Goal: Task Accomplishment & Management: Manage account settings

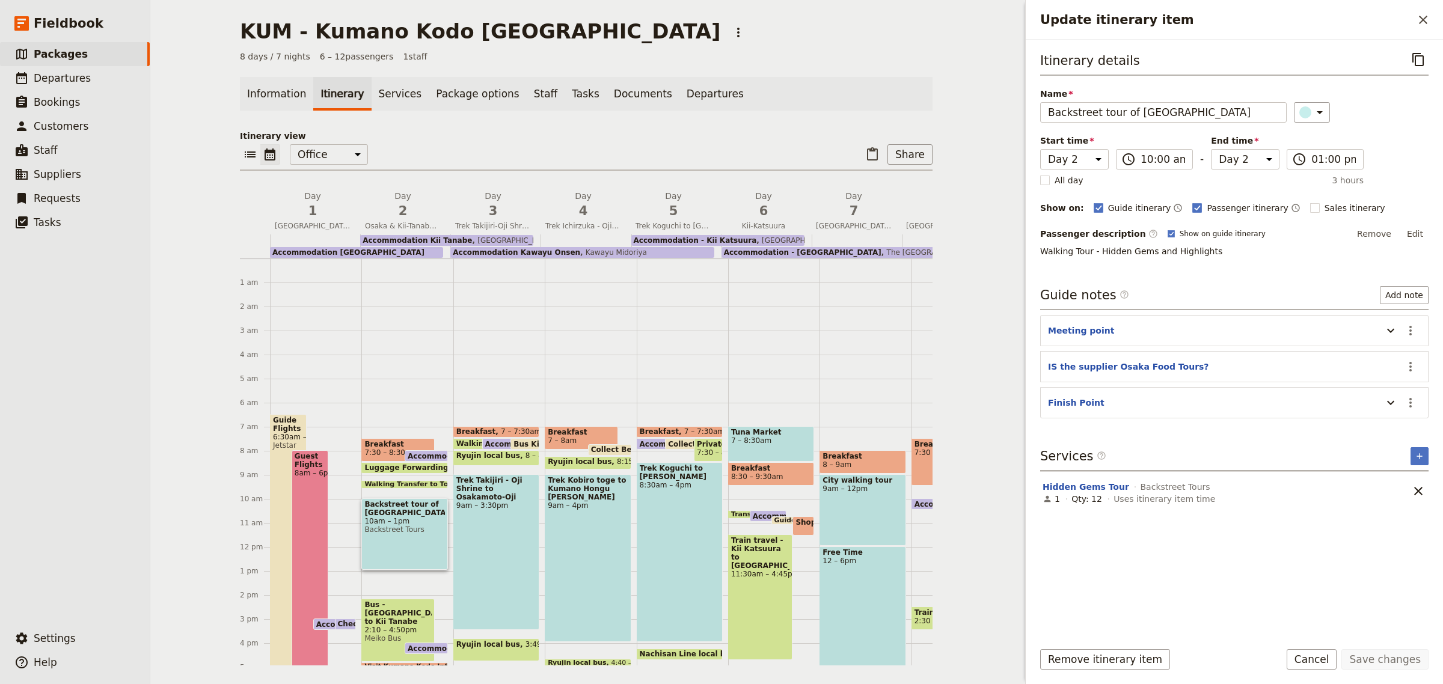
select select "2"
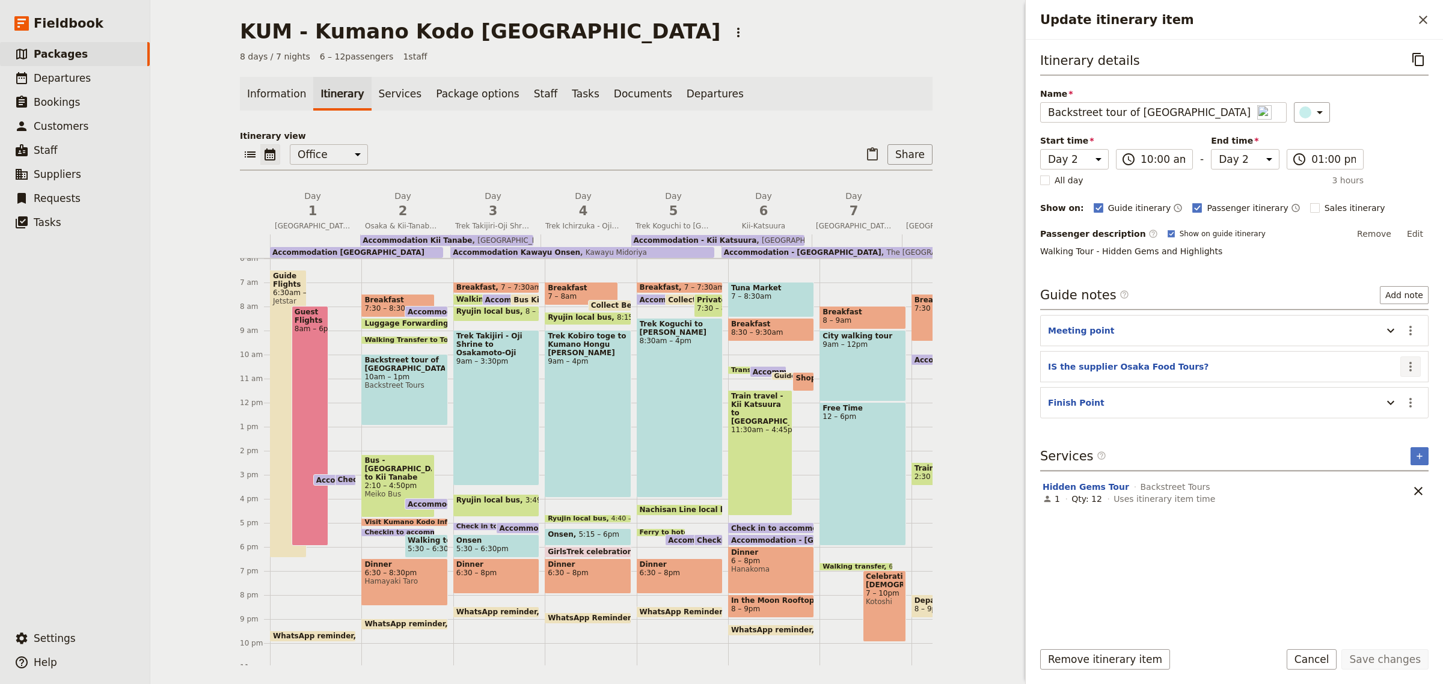
click at [1409, 364] on icon "Actions" at bounding box center [1410, 367] width 2 height 10
click at [1368, 411] on span "Remove note" at bounding box center [1385, 411] width 56 height 12
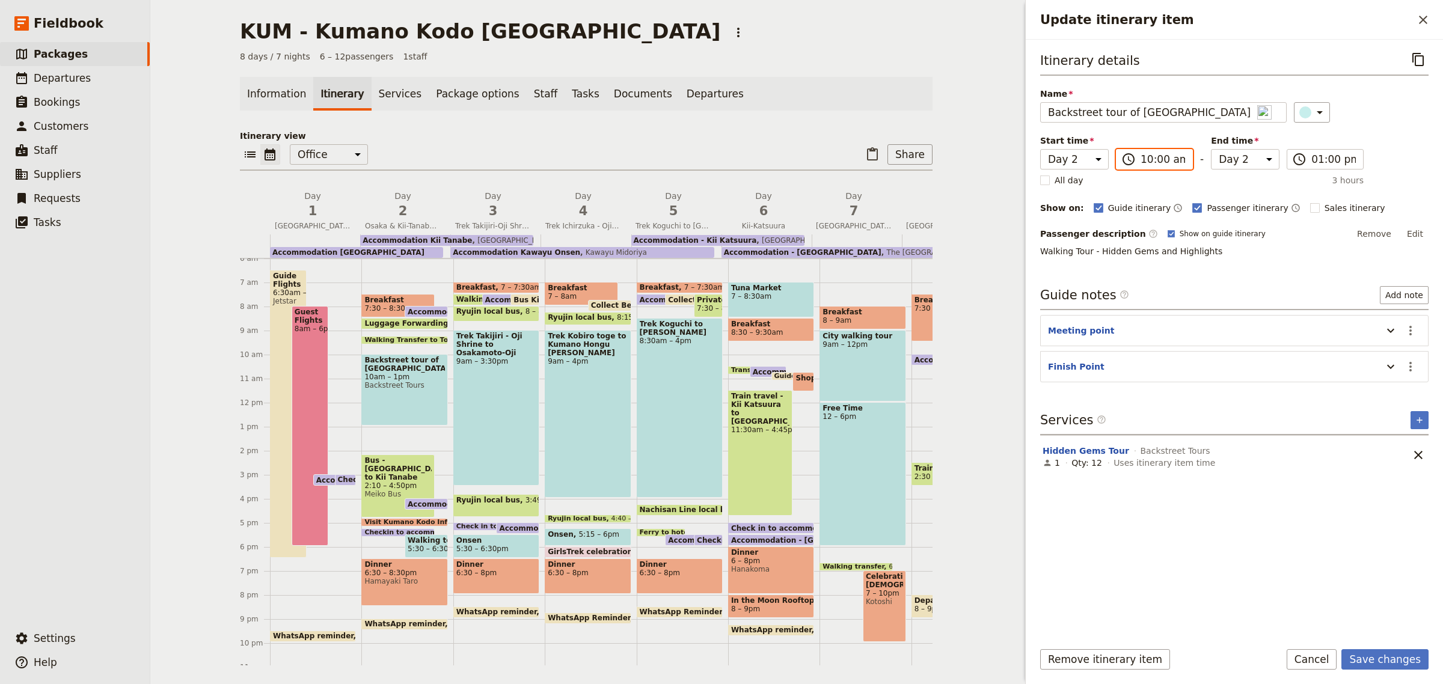
click at [1176, 161] on input "10:00 am" at bounding box center [1163, 159] width 44 height 14
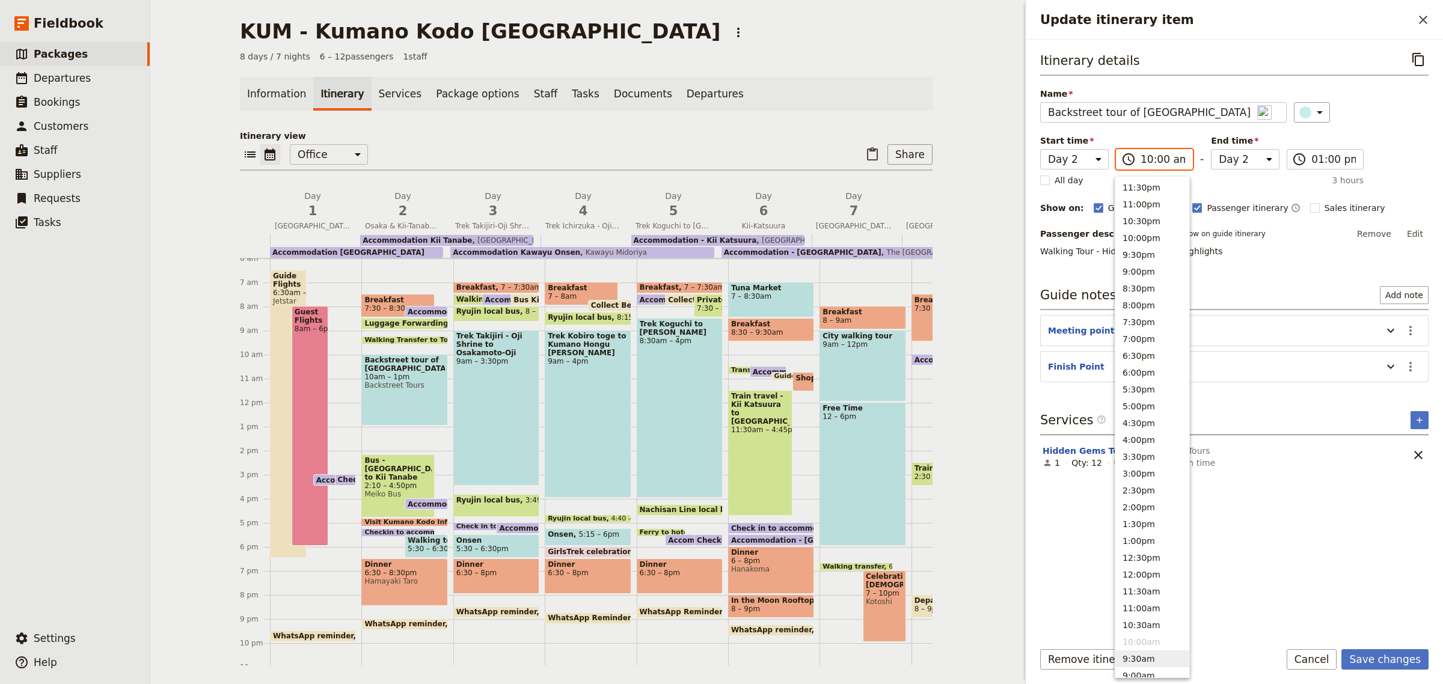
click at [1139, 658] on button "9:30am" at bounding box center [1152, 659] width 74 height 17
type input "09:30 am"
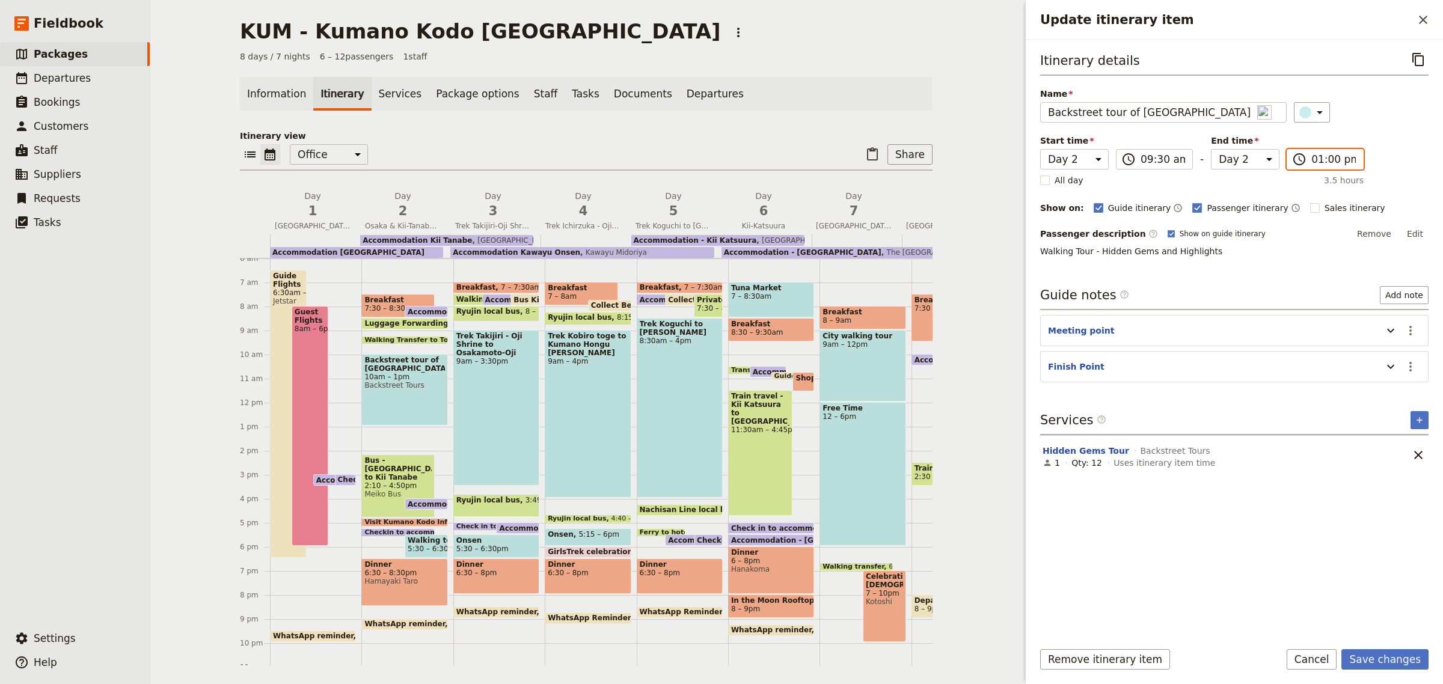
click at [1326, 158] on input "01:00 pm" at bounding box center [1333, 159] width 44 height 14
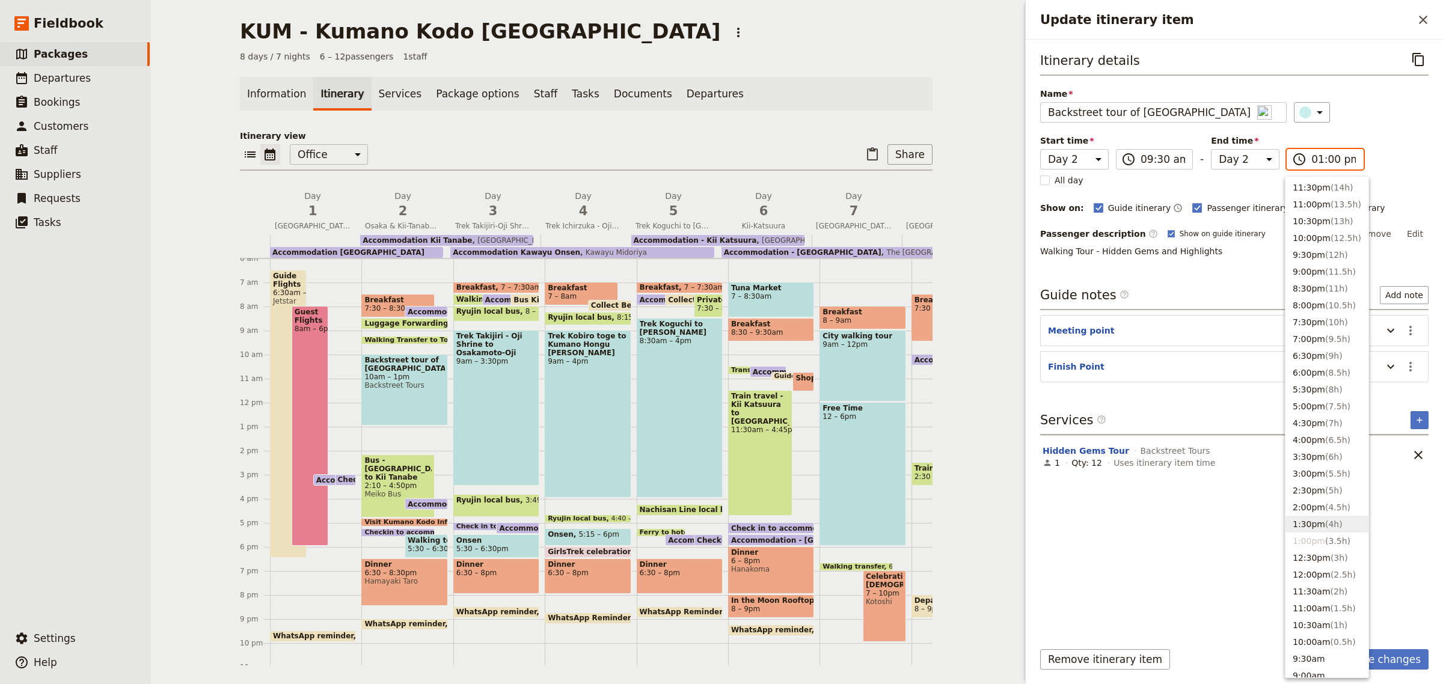
click at [1308, 527] on button "1:30pm ( 4h )" at bounding box center [1326, 524] width 83 height 17
type input "01:30 pm"
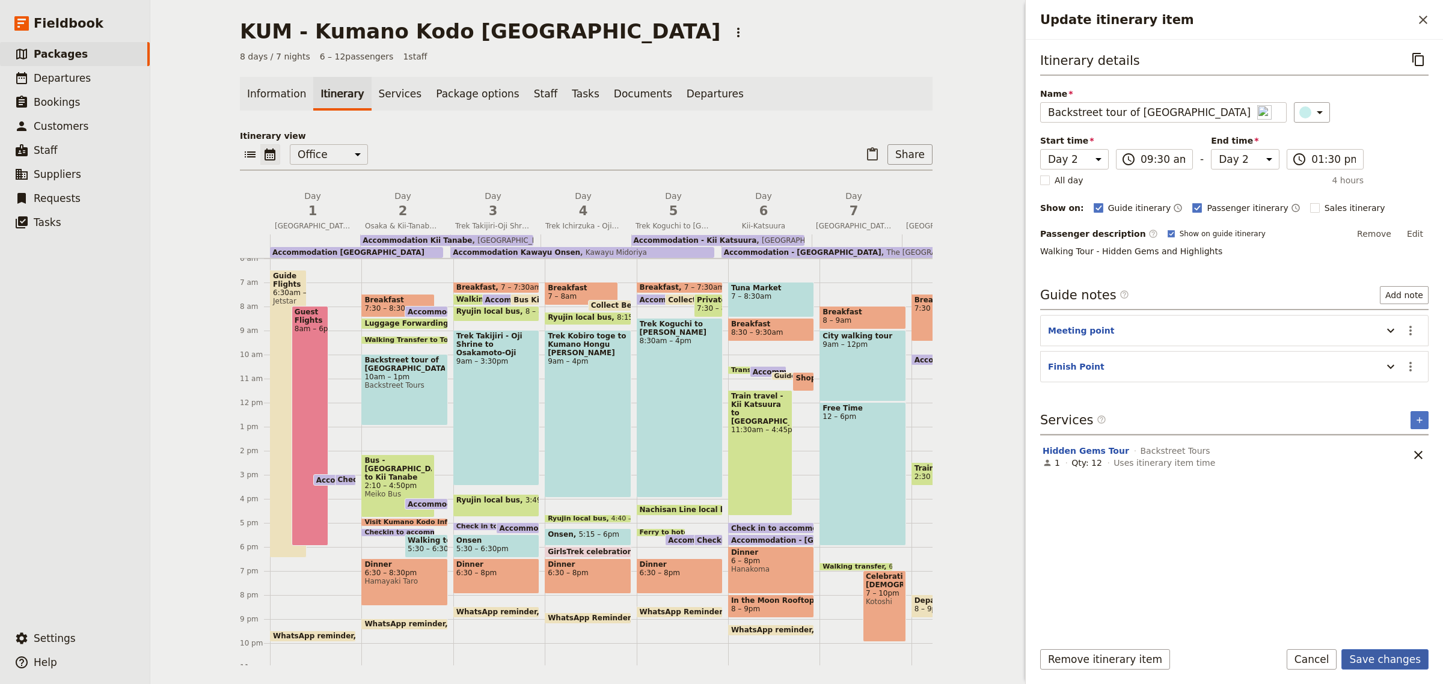
click at [1391, 660] on button "Save changes" at bounding box center [1384, 659] width 87 height 20
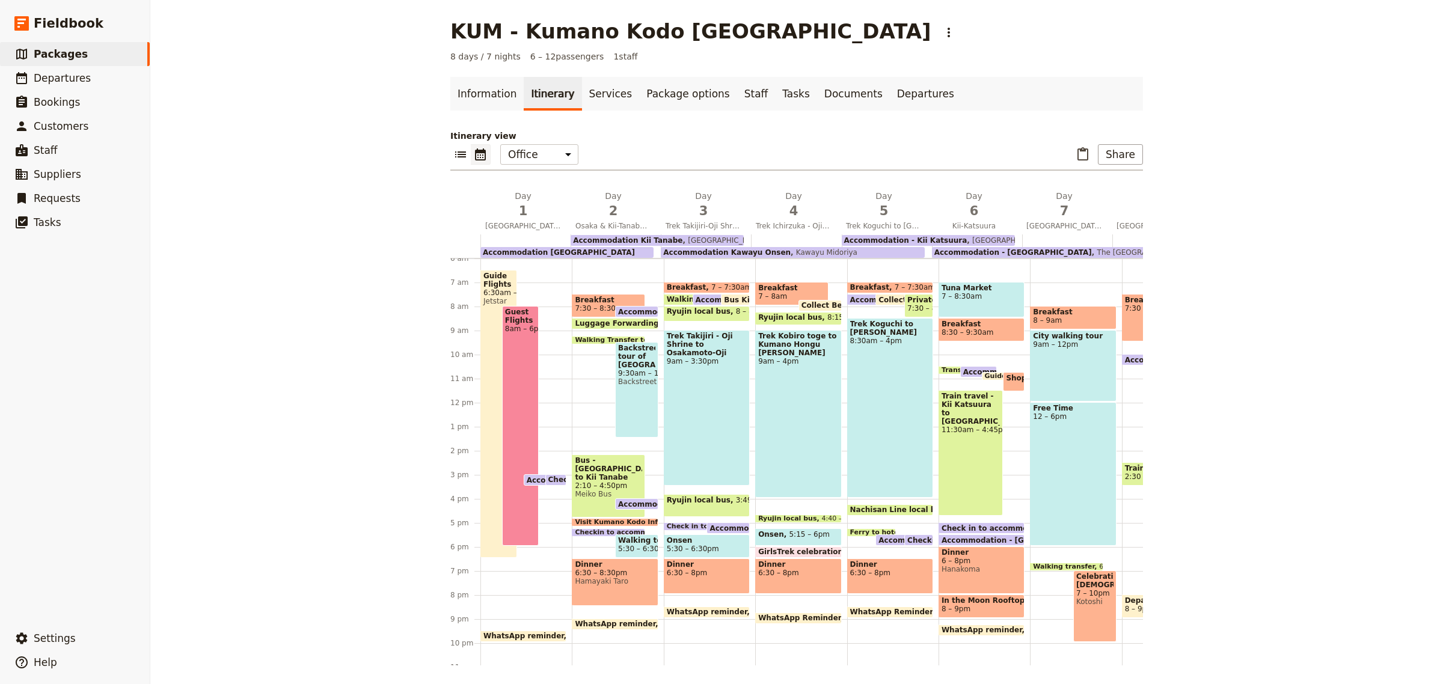
click at [578, 339] on span at bounding box center [608, 341] width 72 height 5
select select "2"
